Goal: Task Accomplishment & Management: Manage account settings

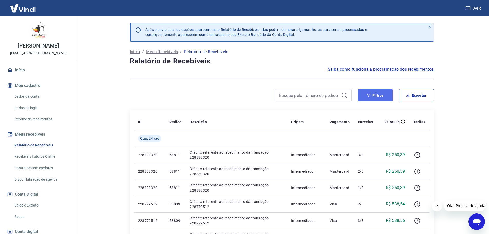
click at [387, 97] on button "Filtros" at bounding box center [375, 95] width 35 height 12
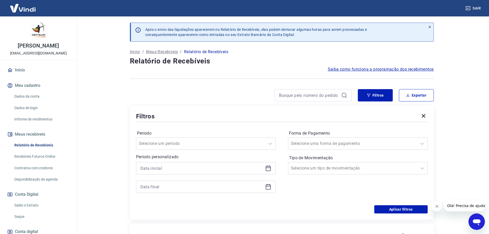
click at [266, 169] on icon at bounding box center [268, 168] width 5 height 5
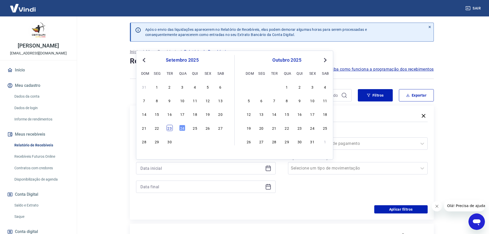
click at [169, 126] on div "23" at bounding box center [170, 128] width 6 height 6
type input "[DATE]"
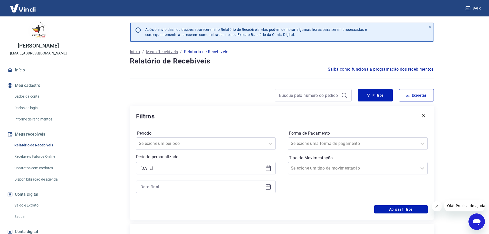
click at [268, 188] on icon at bounding box center [268, 186] width 6 height 6
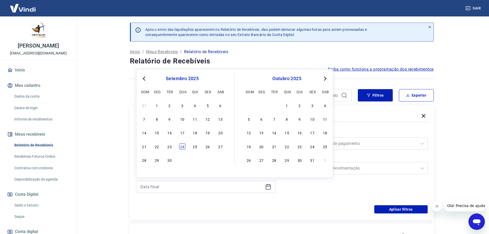
click at [183, 147] on div "24" at bounding box center [182, 146] width 6 height 6
type input "[DATE]"
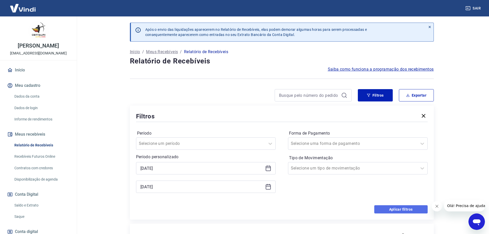
click at [417, 207] on button "Aplicar filtros" at bounding box center [400, 209] width 53 height 8
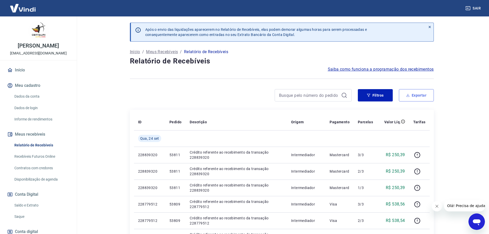
click at [418, 94] on button "Exportar" at bounding box center [416, 95] width 35 height 12
type input "[DATE]"
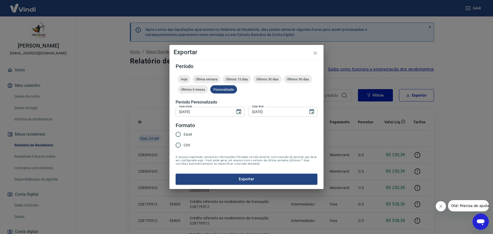
click at [182, 145] on input "CSV" at bounding box center [178, 145] width 11 height 11
radio input "true"
click at [252, 177] on button "Exportar" at bounding box center [246, 178] width 142 height 11
